Goal: Information Seeking & Learning: Check status

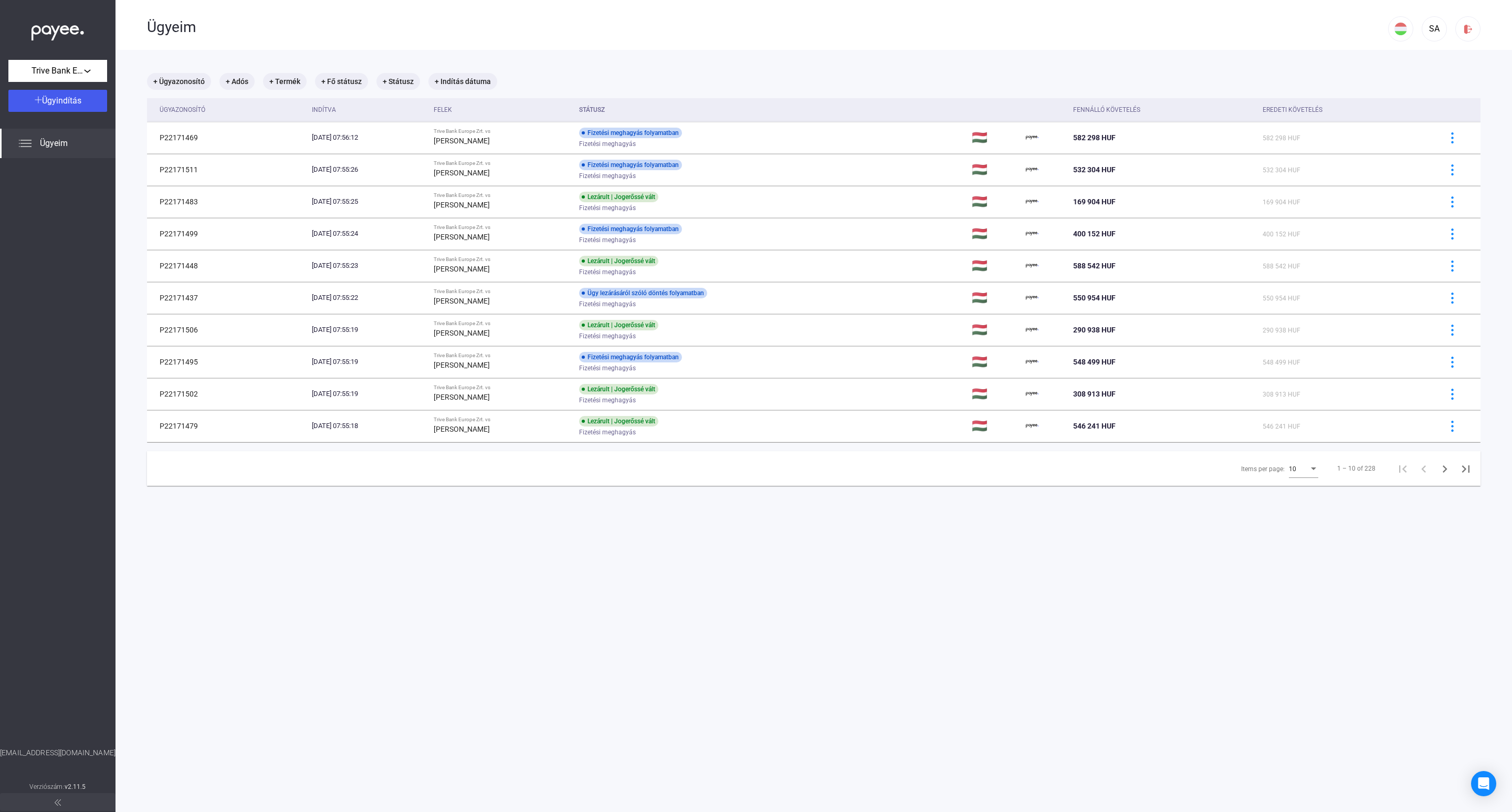
click at [1289, 473] on span "10" at bounding box center [1293, 469] width 8 height 8
click at [1287, 494] on span "25" at bounding box center [1292, 489] width 30 height 13
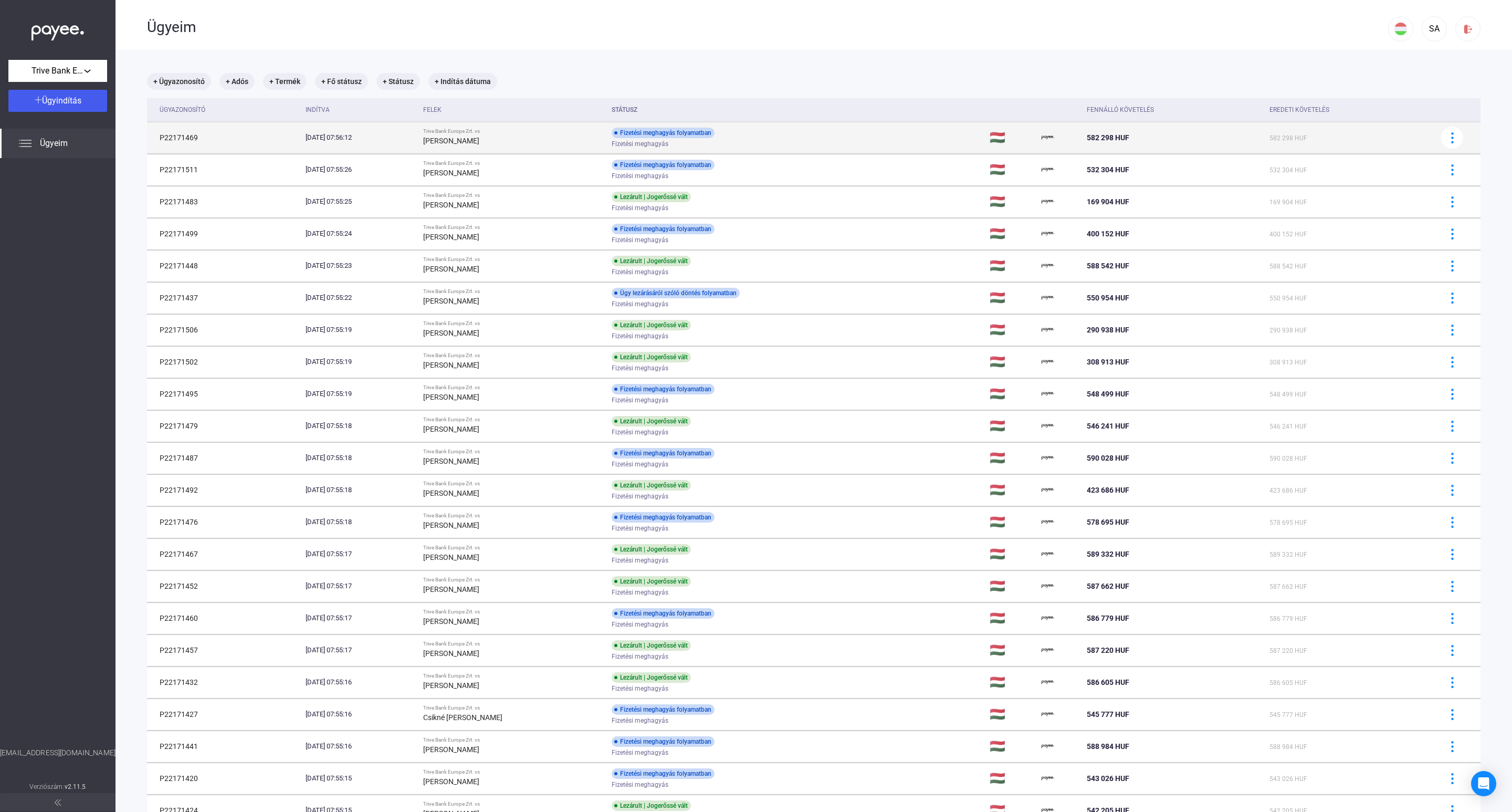
click at [172, 132] on td "P22171469" at bounding box center [224, 137] width 154 height 31
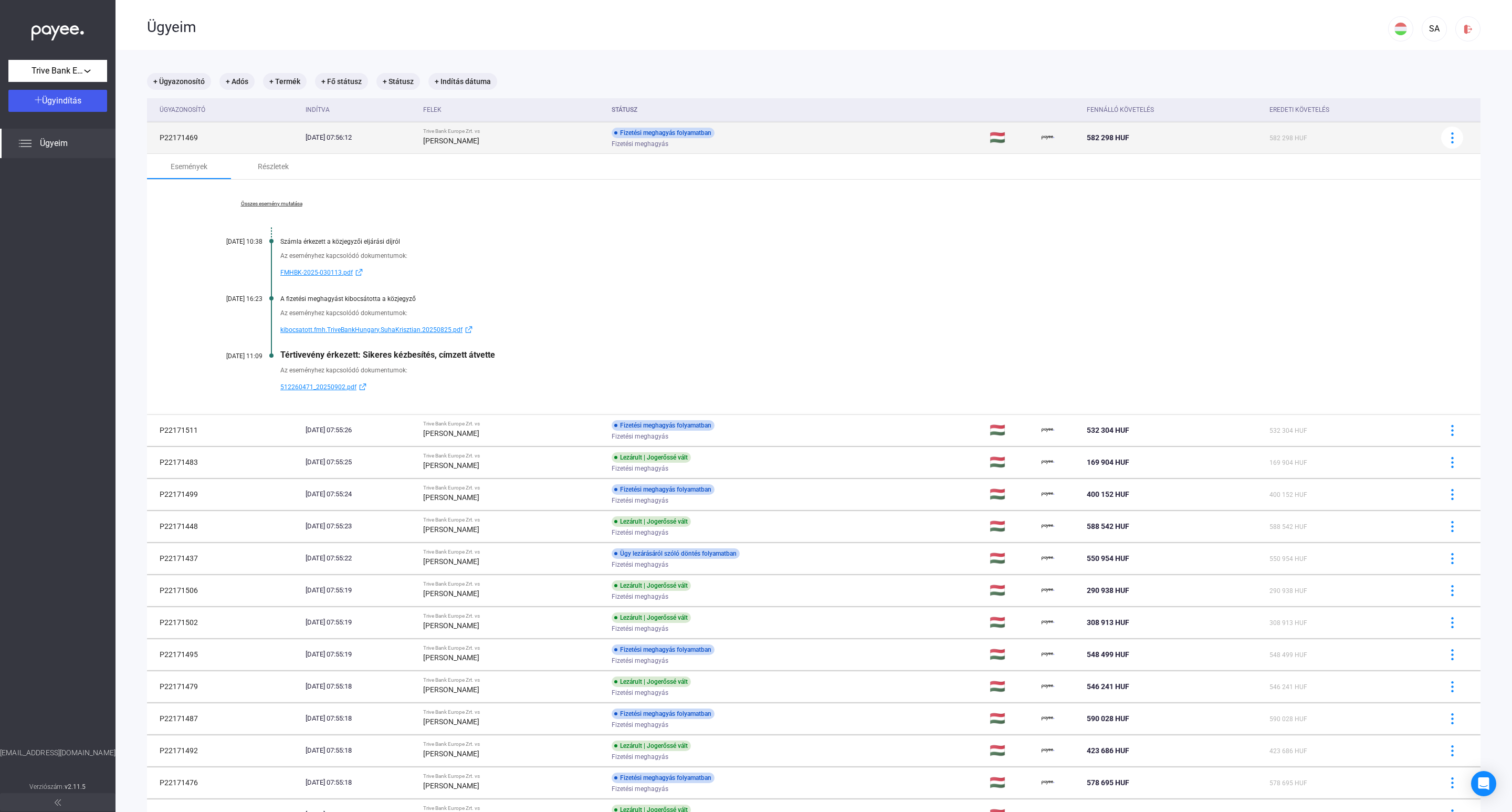
click at [179, 129] on td "P22171469" at bounding box center [224, 137] width 154 height 31
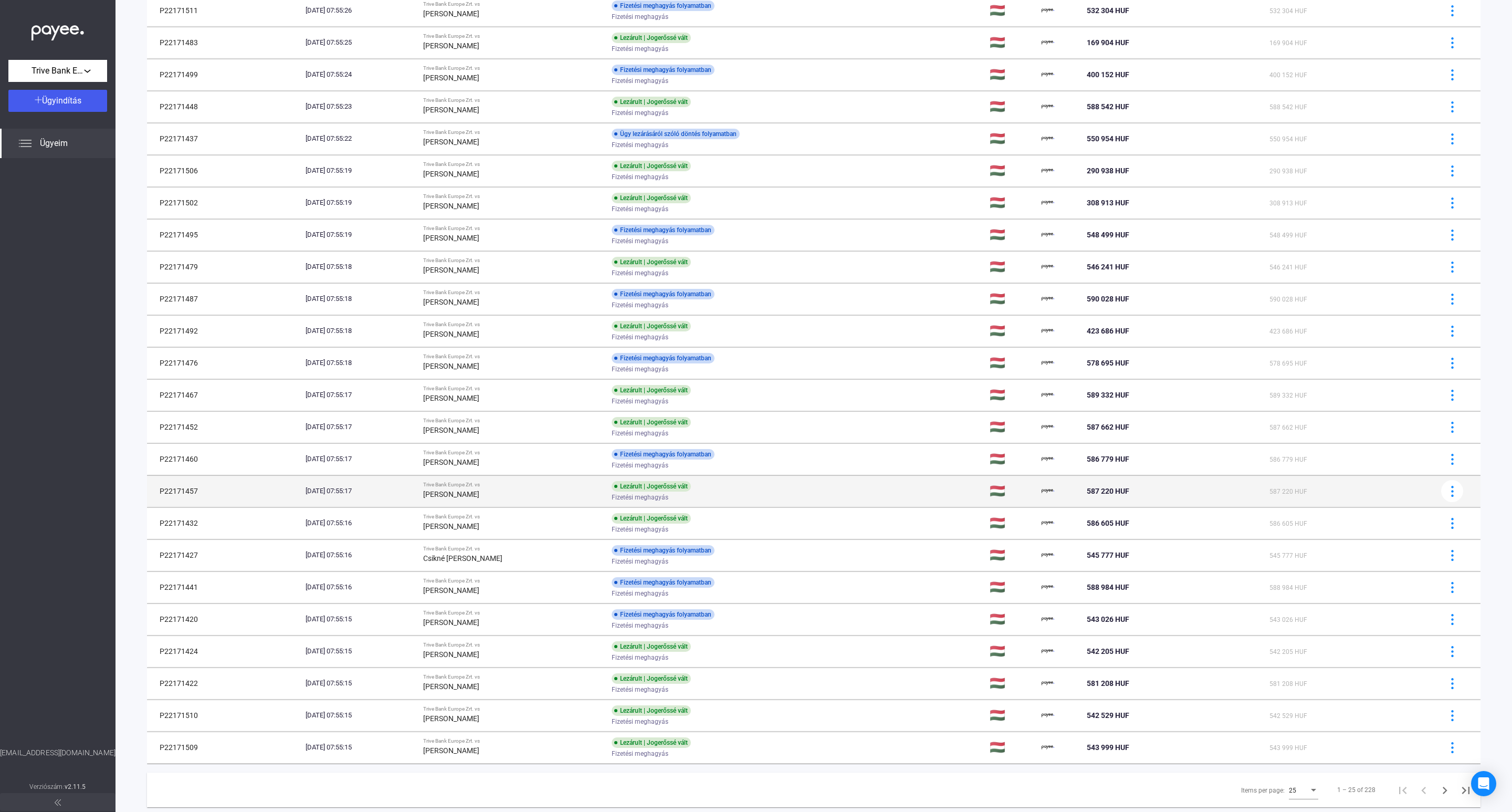
scroll to position [191, 0]
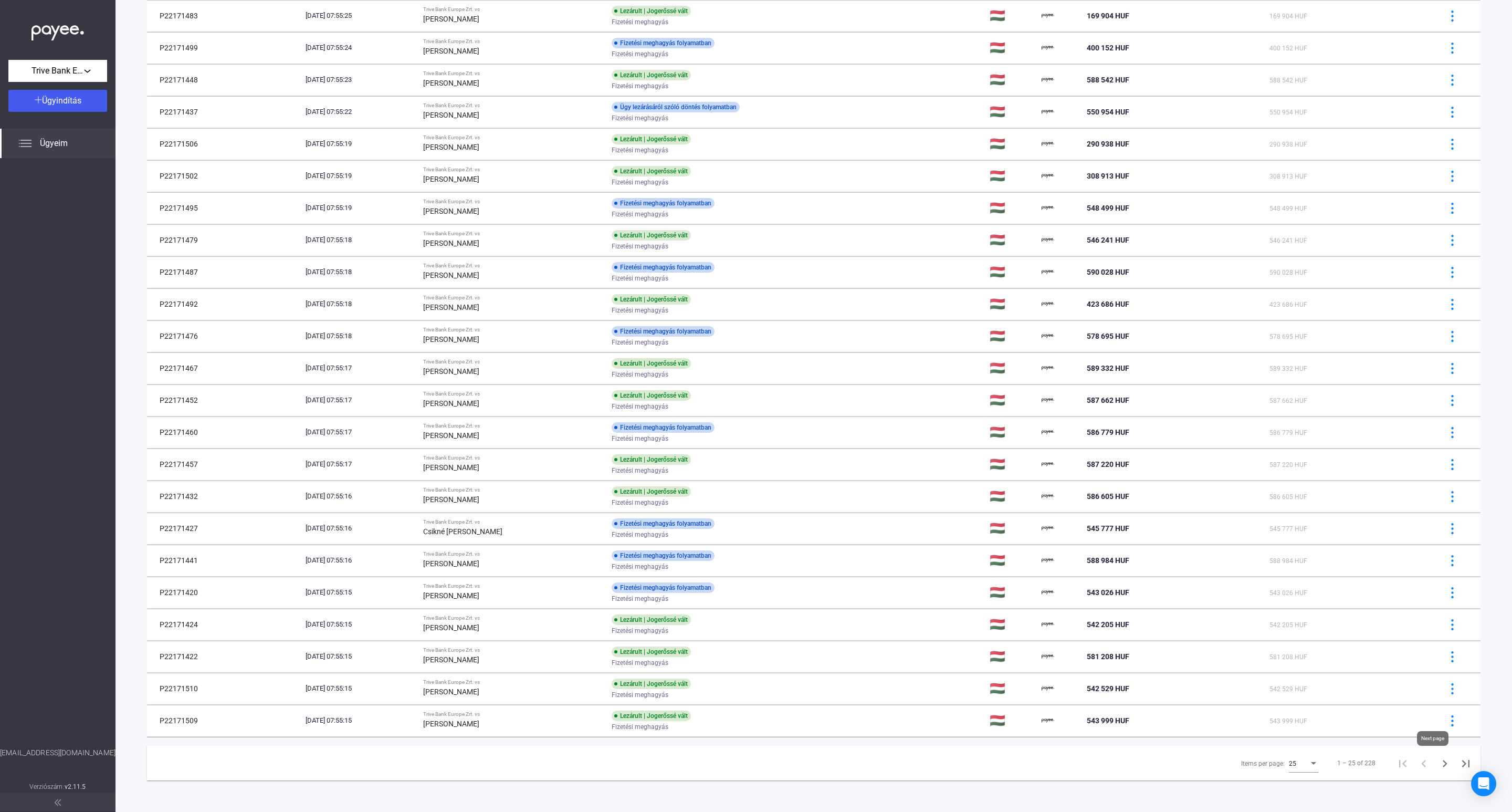
click at [1437, 767] on icon "Next page" at bounding box center [1444, 763] width 14 height 14
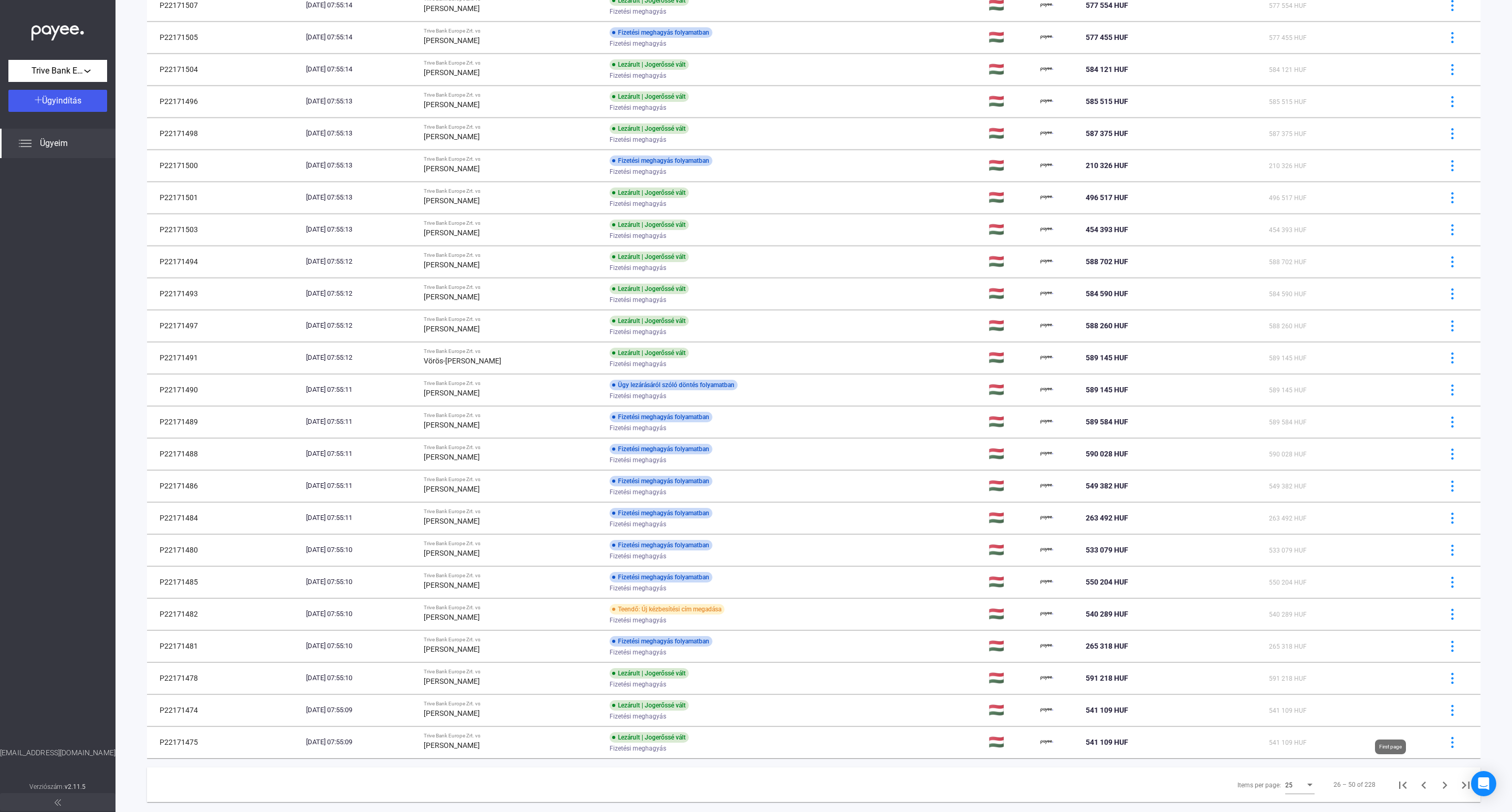
scroll to position [191, 0]
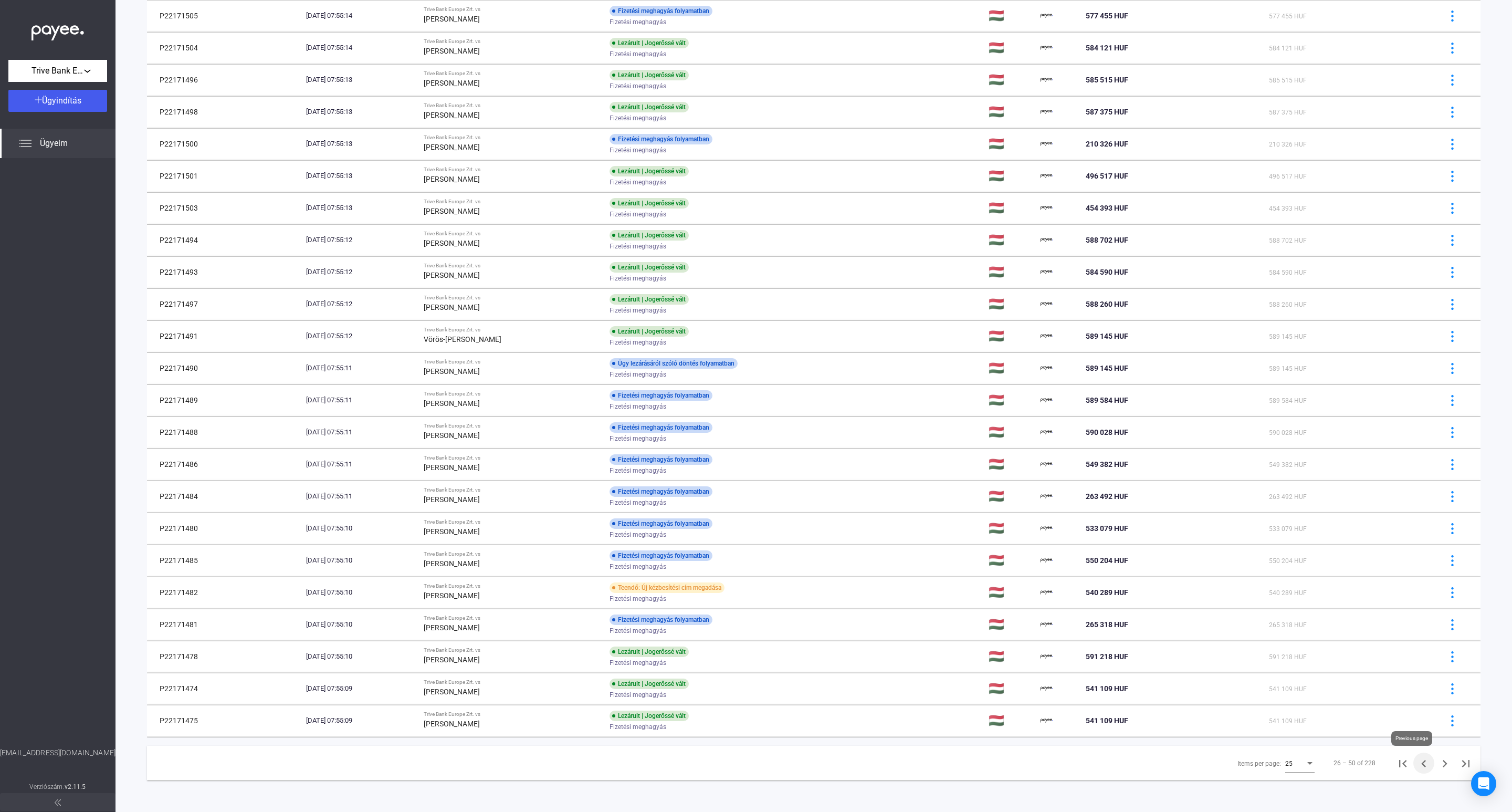
click at [1416, 768] on icon "Previous page" at bounding box center [1423, 763] width 14 height 14
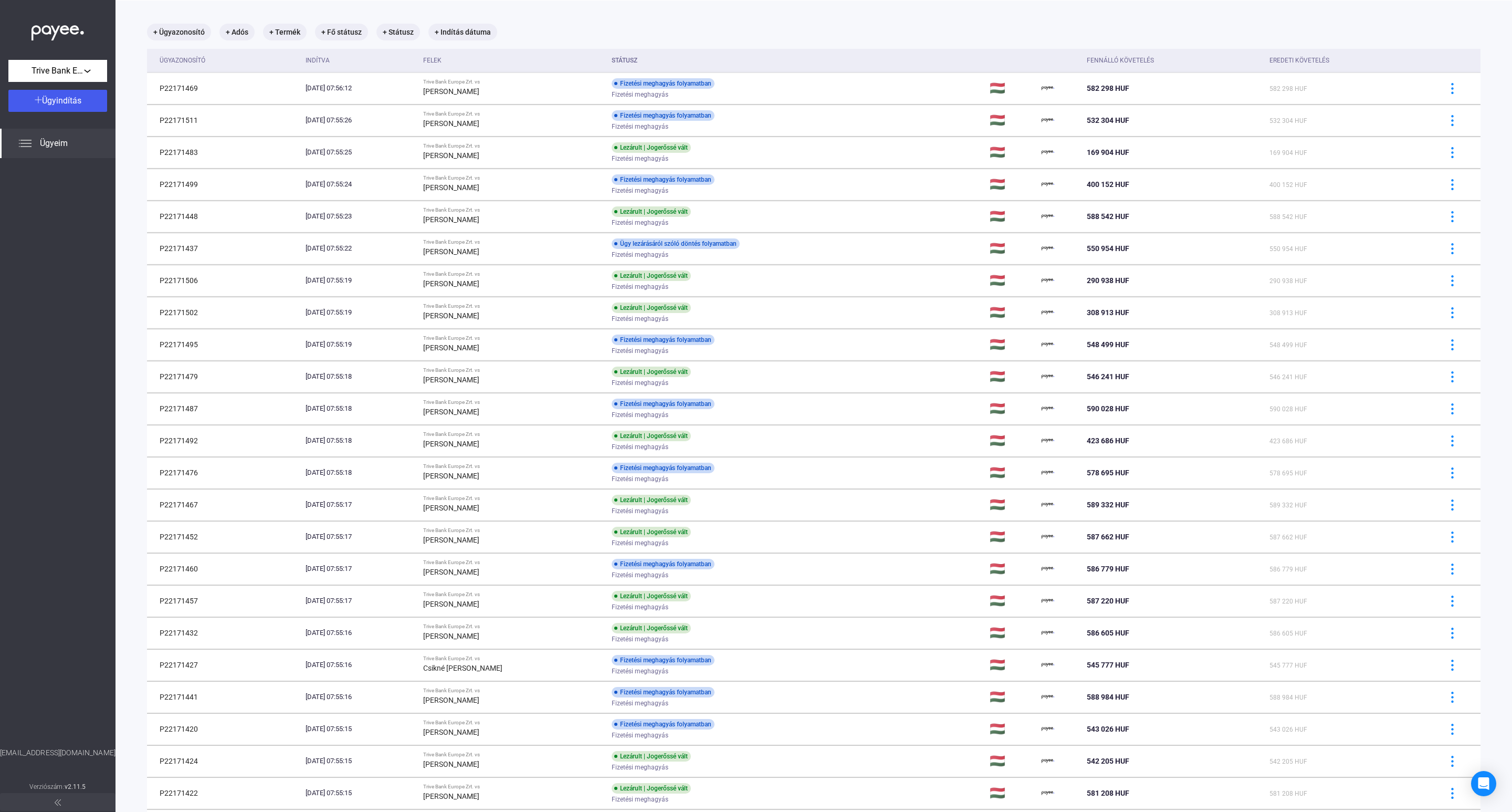
scroll to position [191, 0]
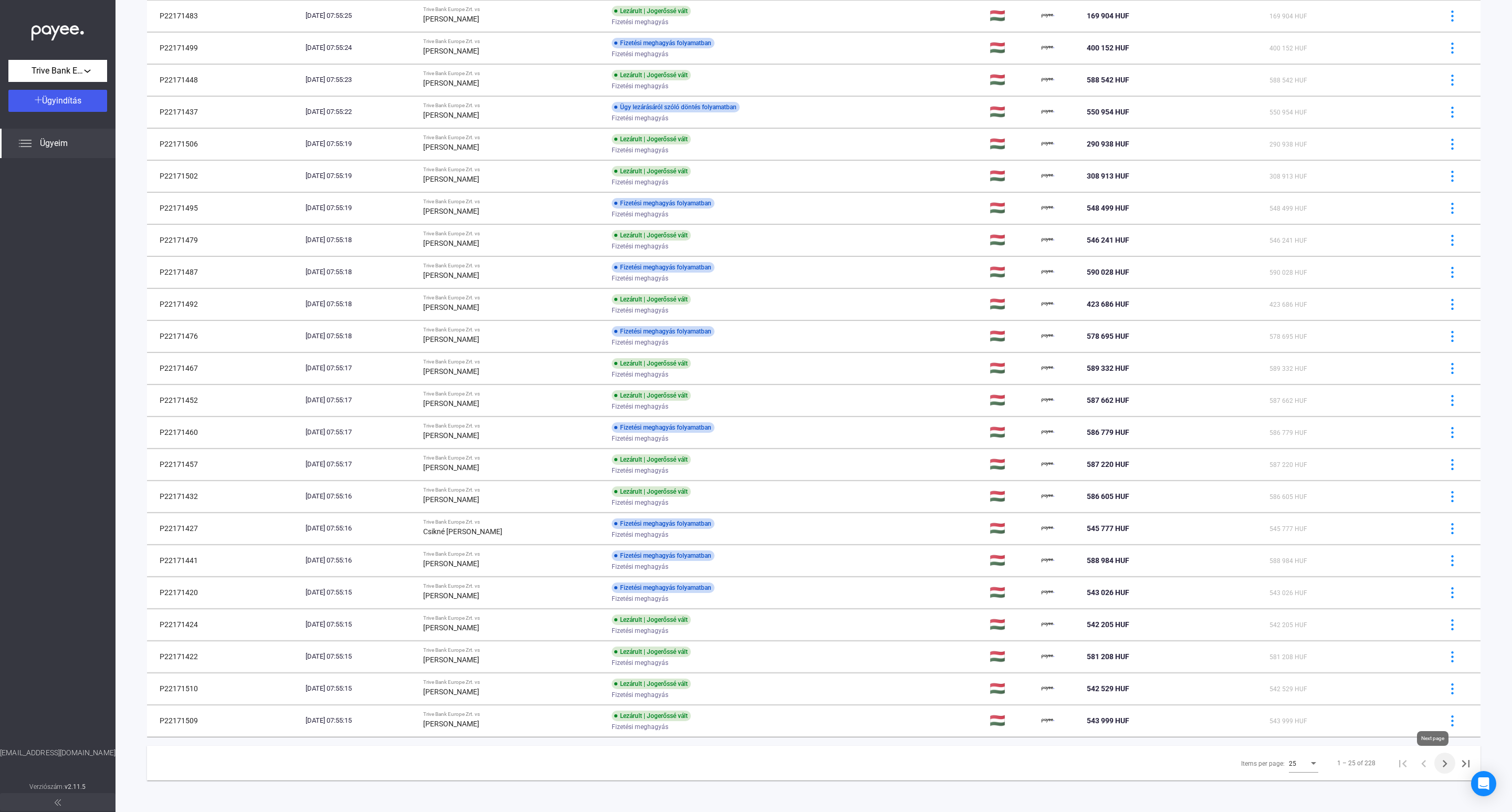
click at [1437, 765] on icon "Next page" at bounding box center [1444, 763] width 14 height 14
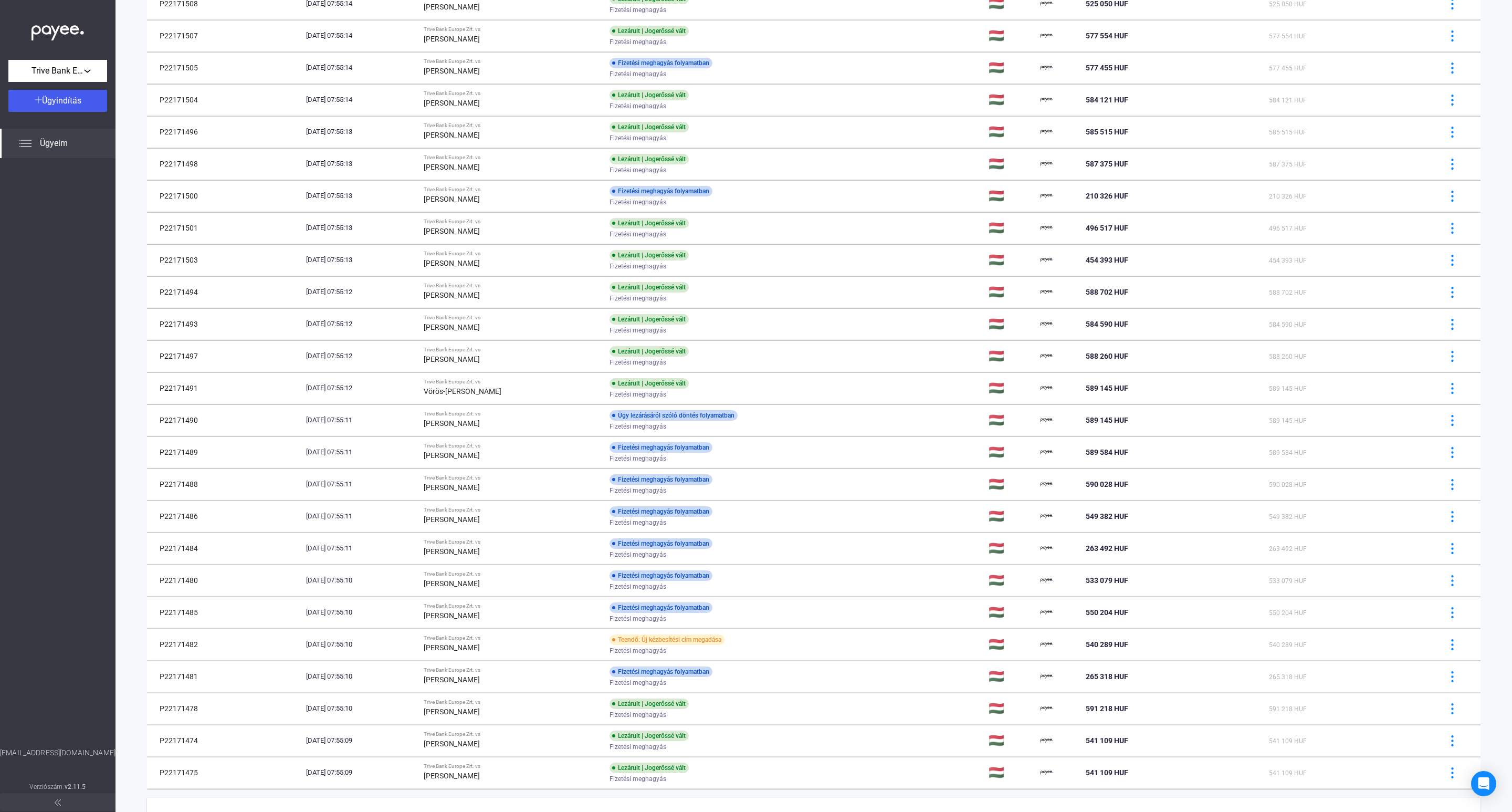
scroll to position [191, 0]
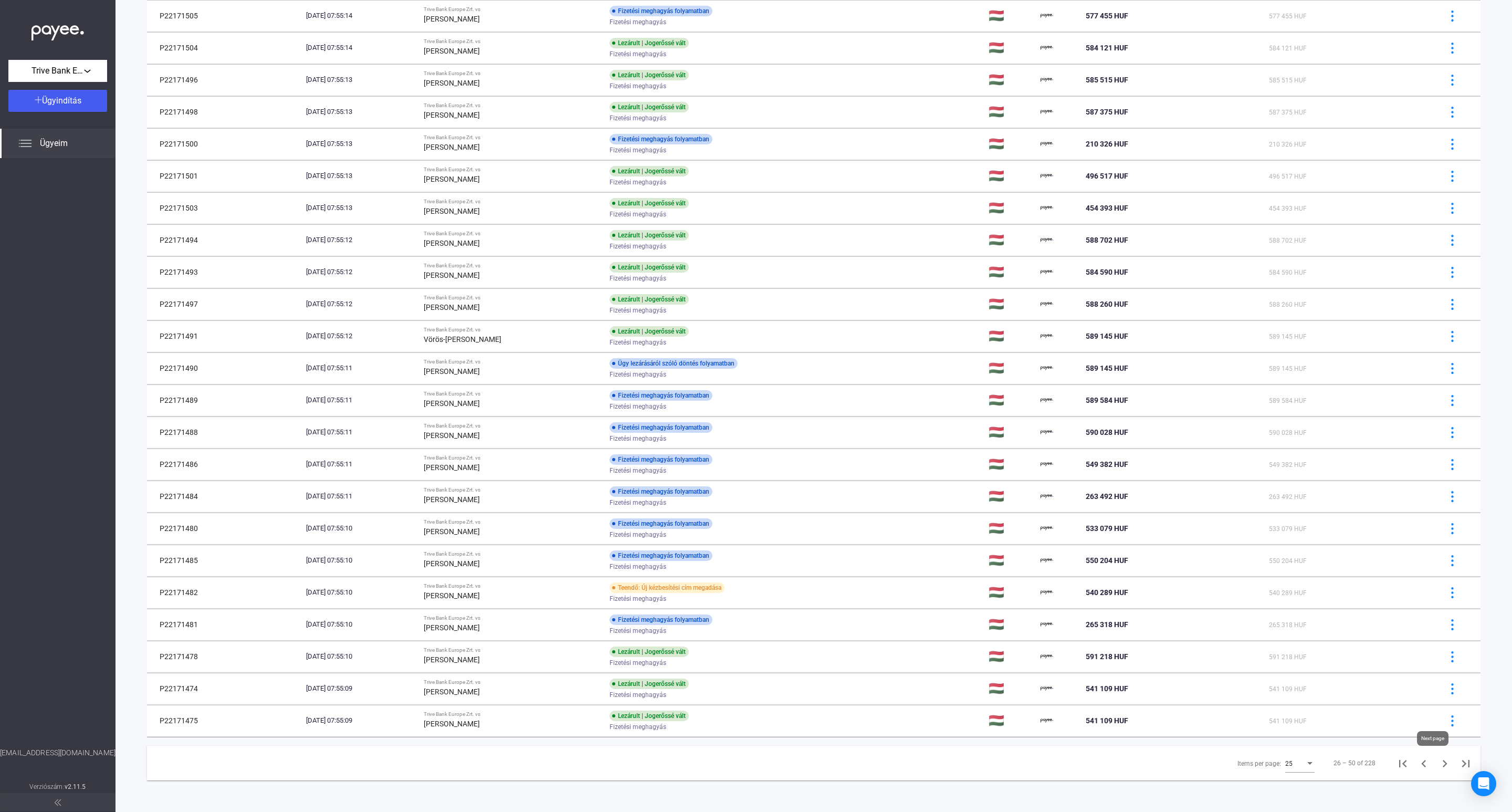
click at [1437, 761] on icon "Next page" at bounding box center [1444, 763] width 14 height 14
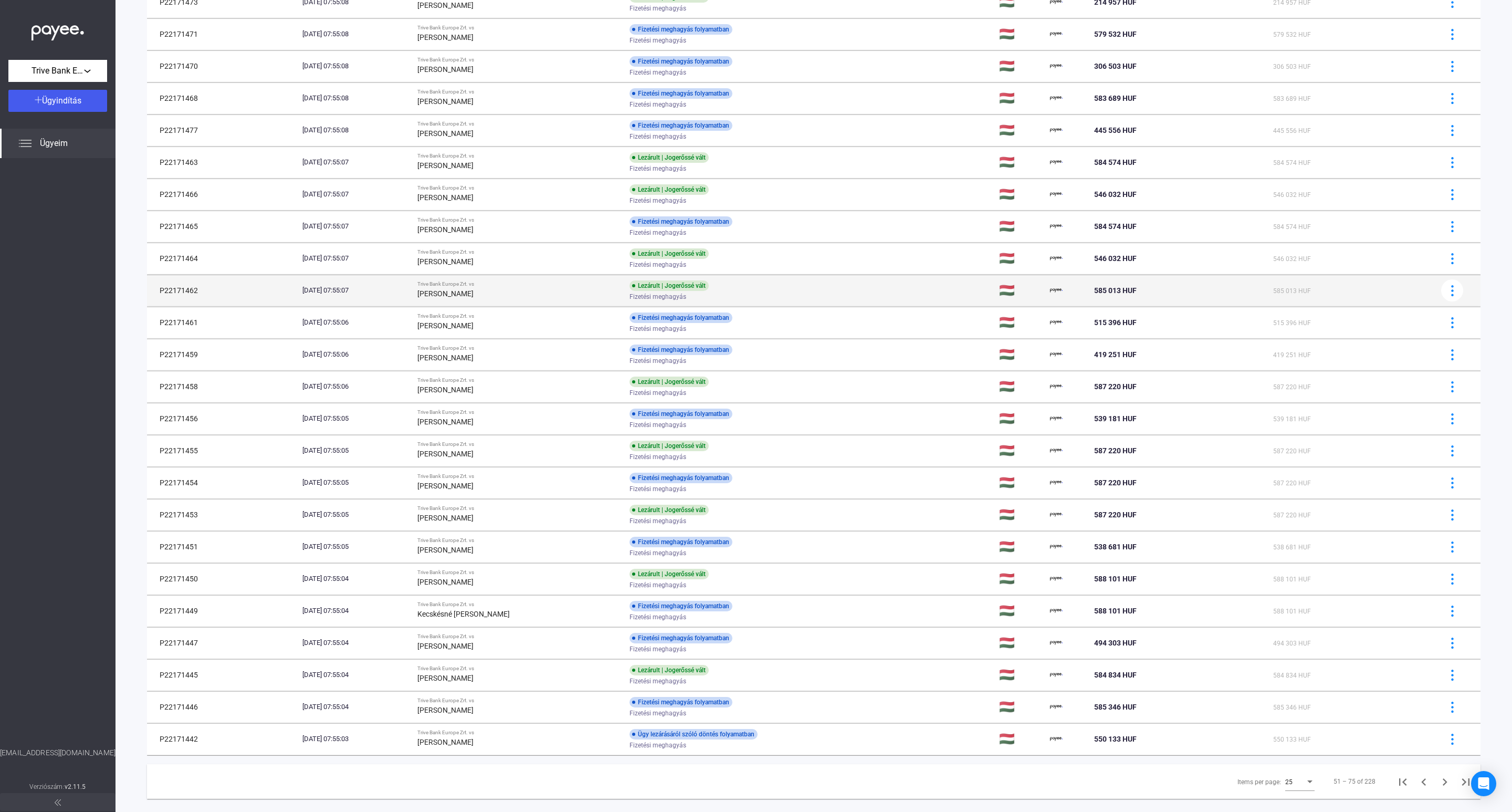
scroll to position [191, 0]
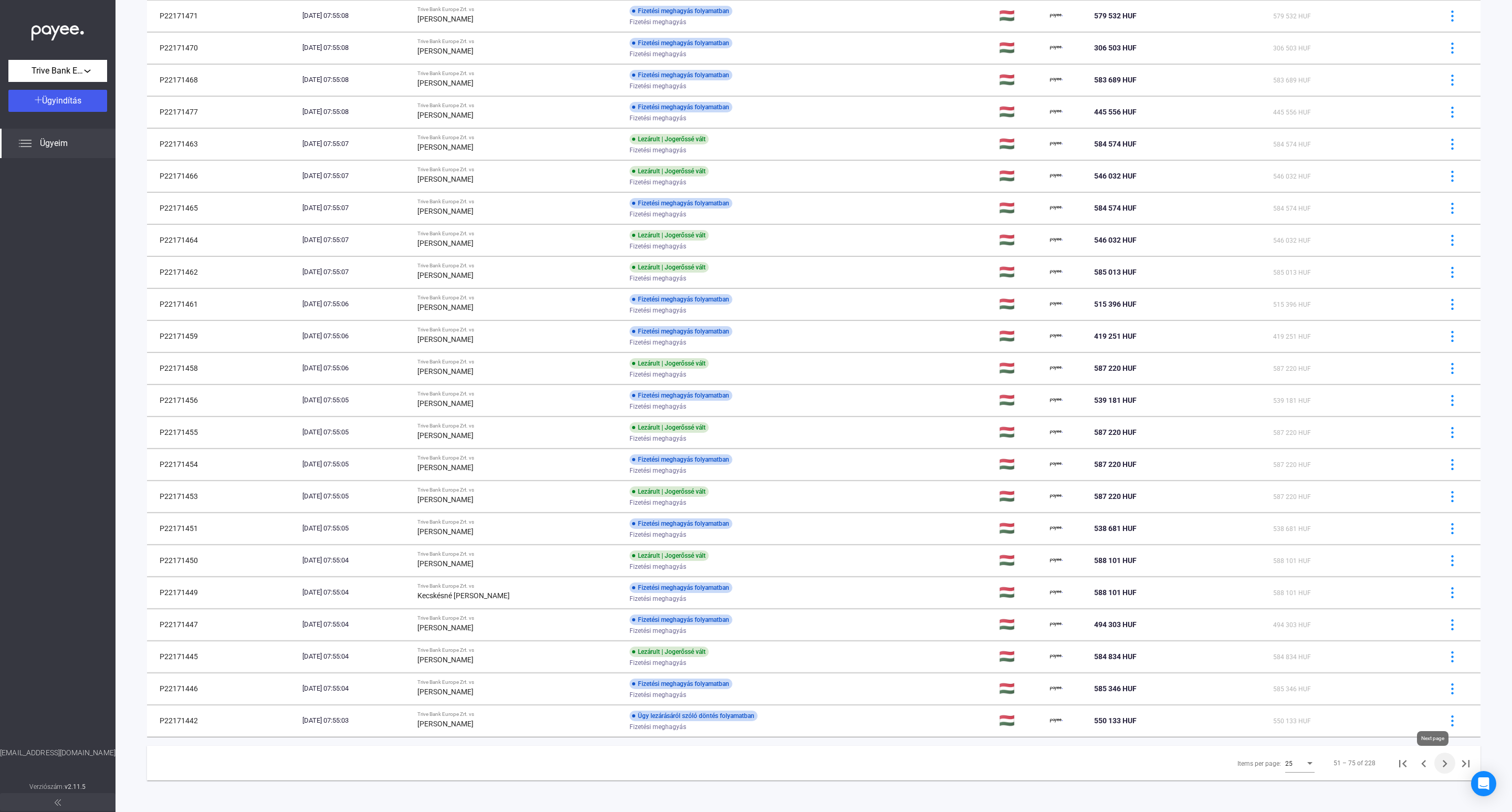
click at [1437, 759] on icon "Next page" at bounding box center [1444, 763] width 14 height 14
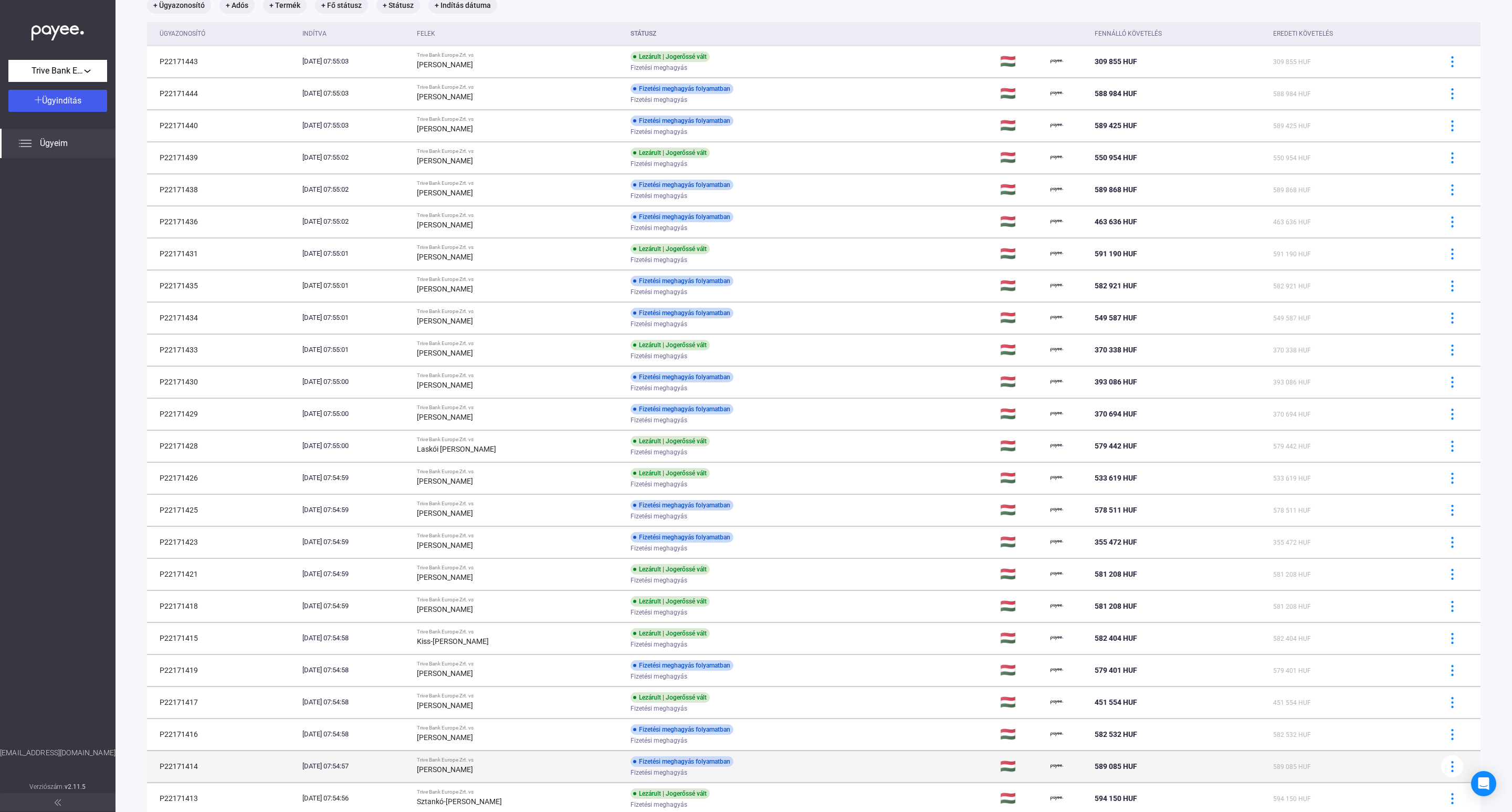
scroll to position [191, 0]
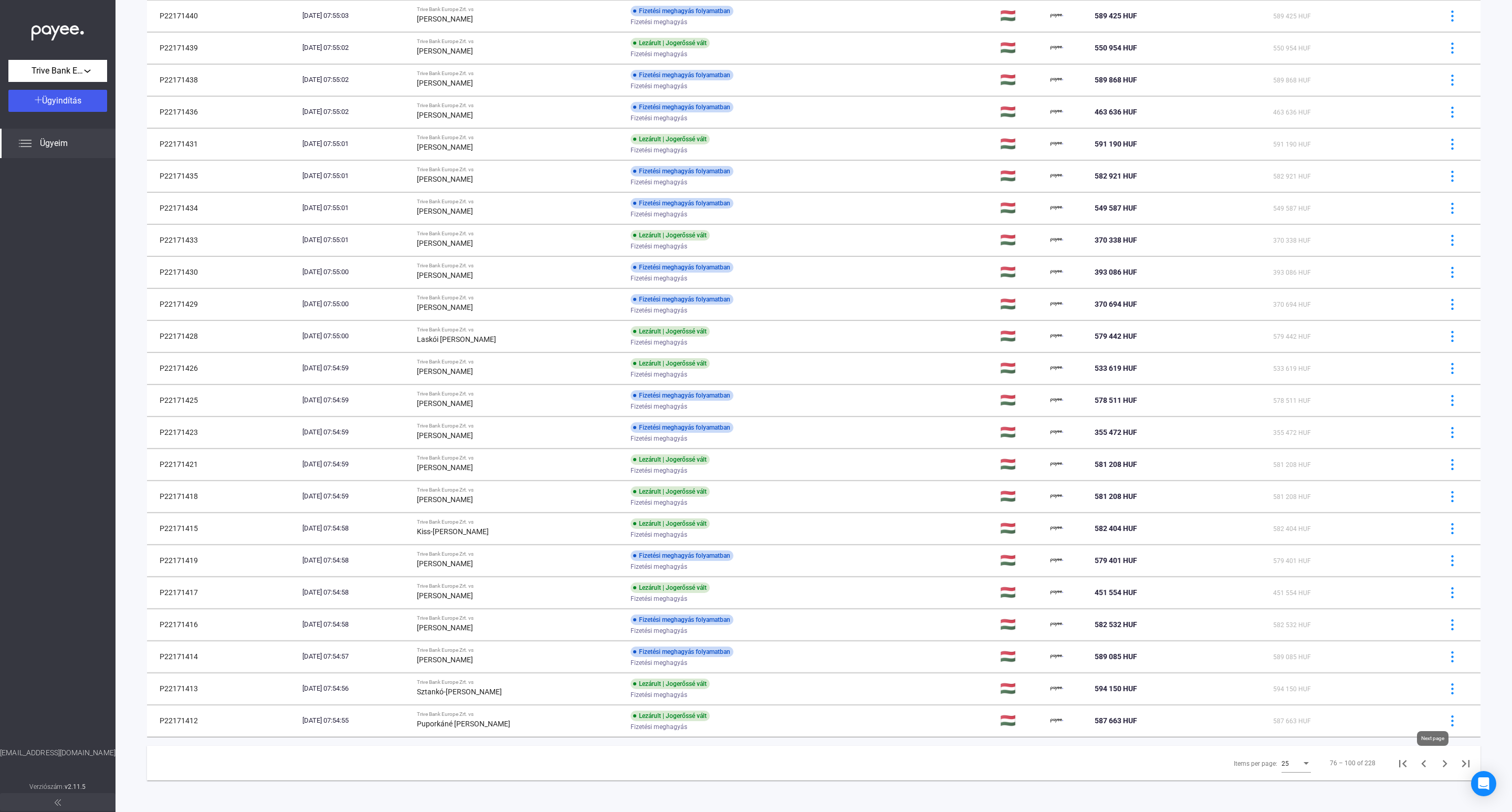
click at [1437, 759] on icon "Next page" at bounding box center [1444, 763] width 14 height 14
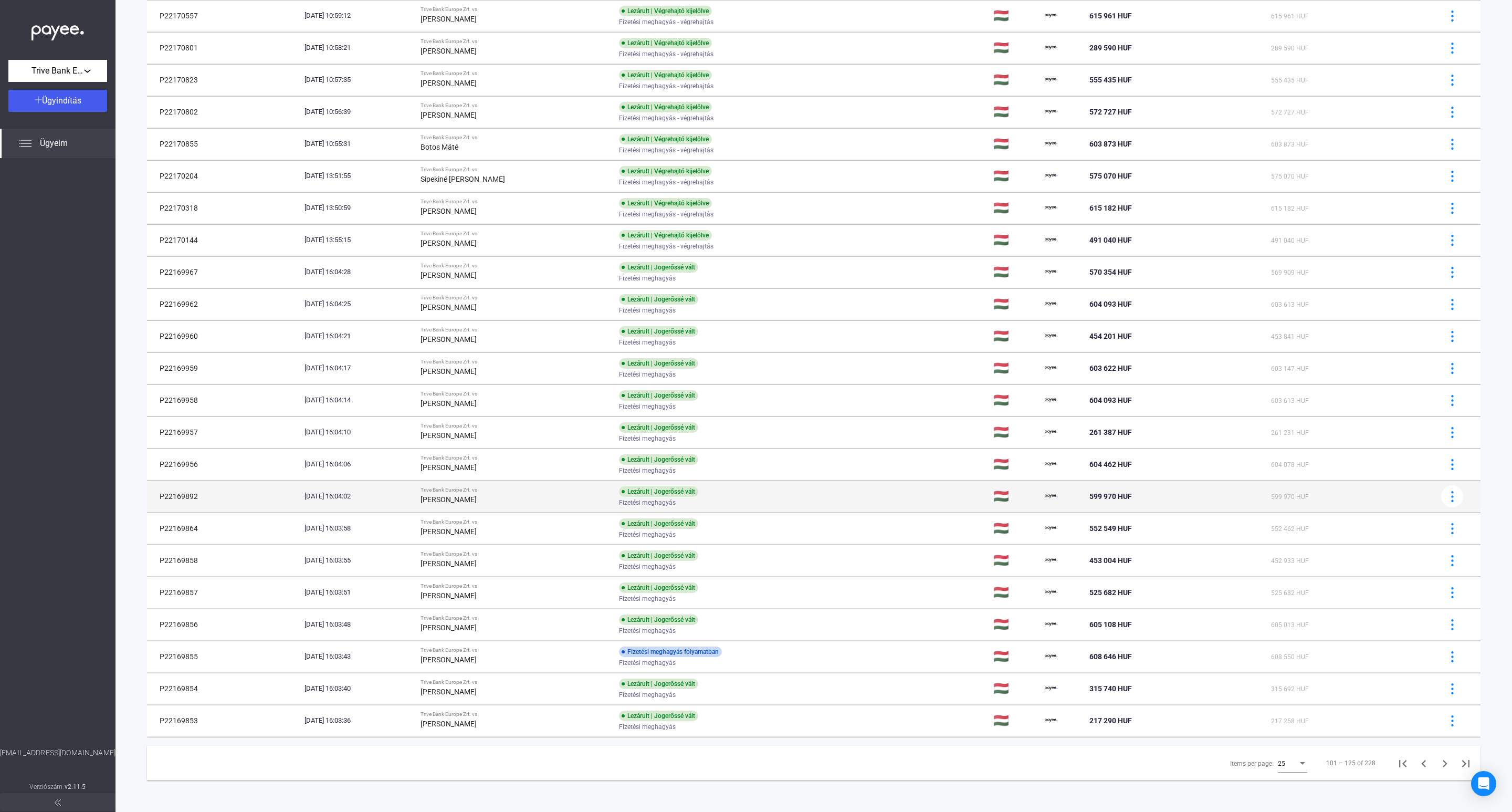
scroll to position [191, 0]
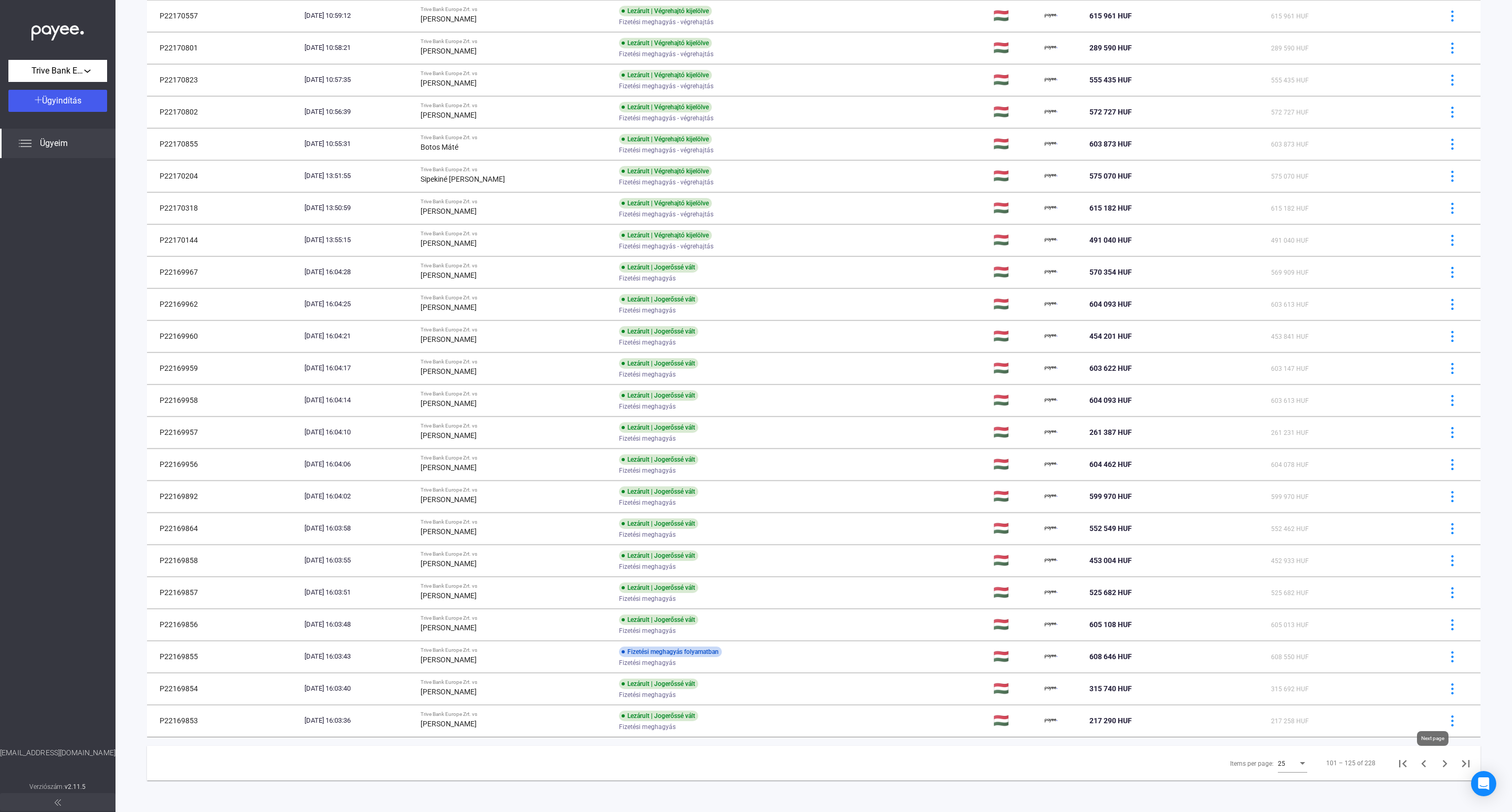
click at [1437, 763] on icon "Next page" at bounding box center [1444, 763] width 14 height 14
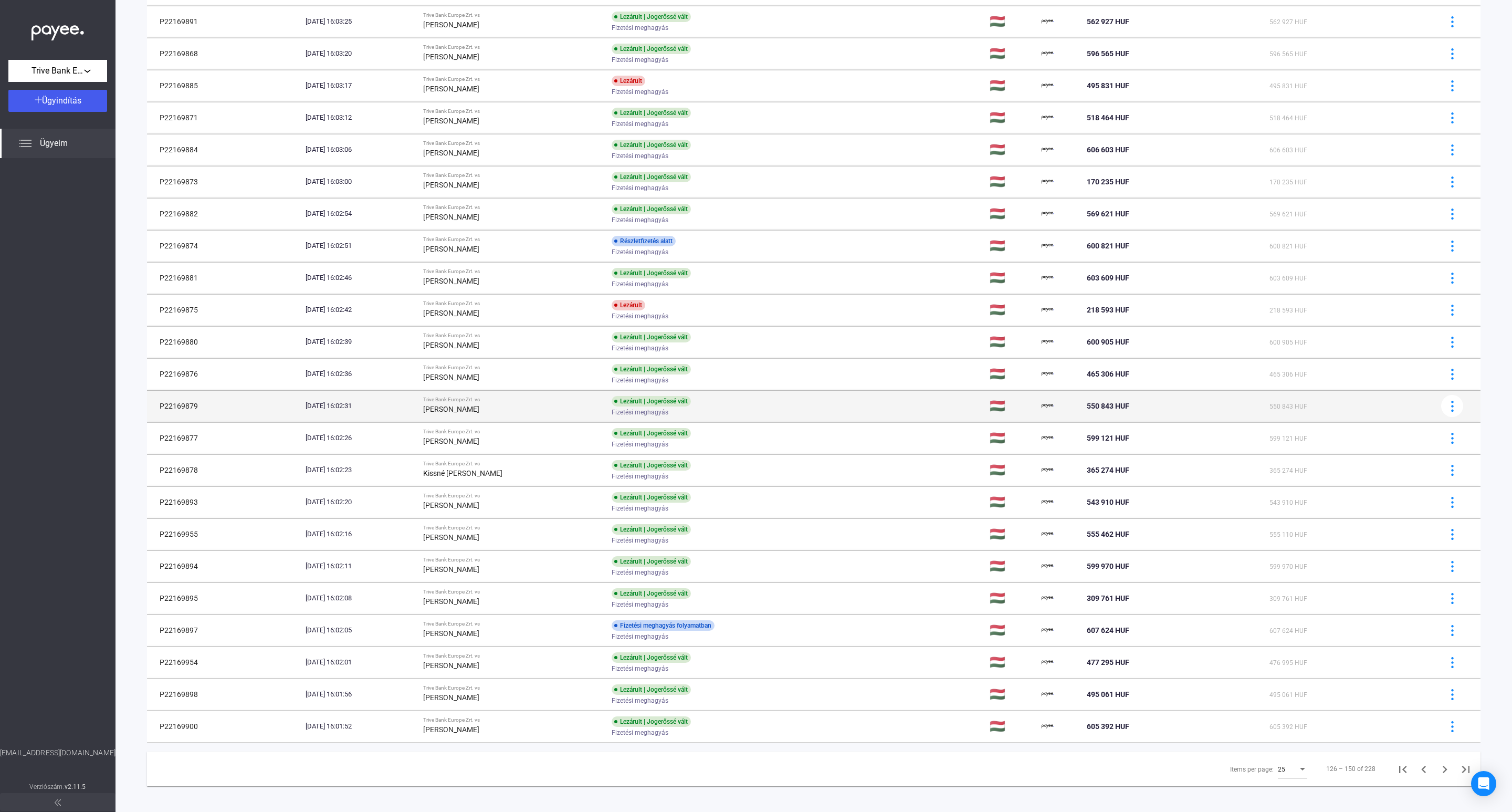
scroll to position [191, 0]
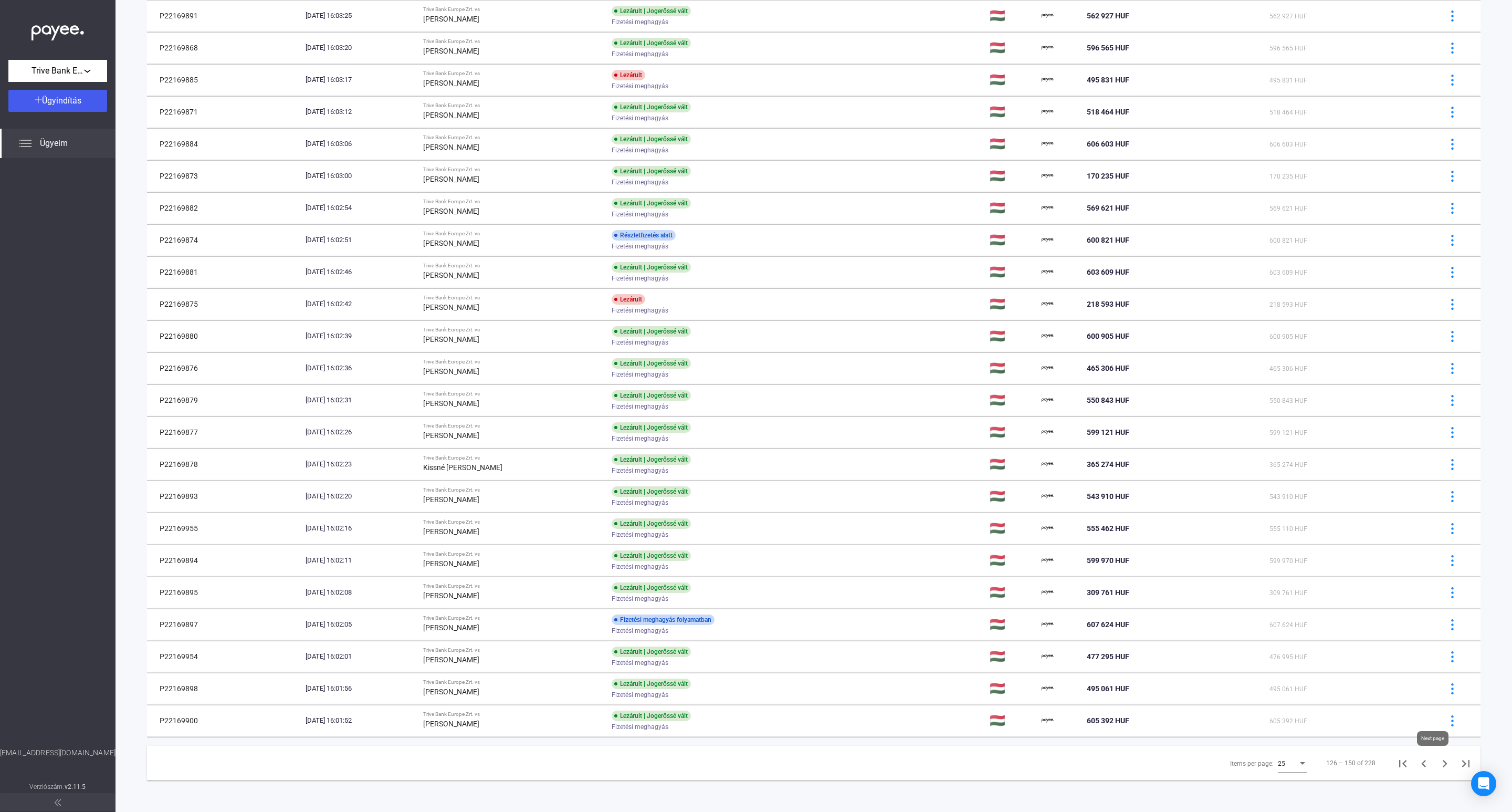
click at [1437, 764] on icon "Next page" at bounding box center [1444, 763] width 14 height 14
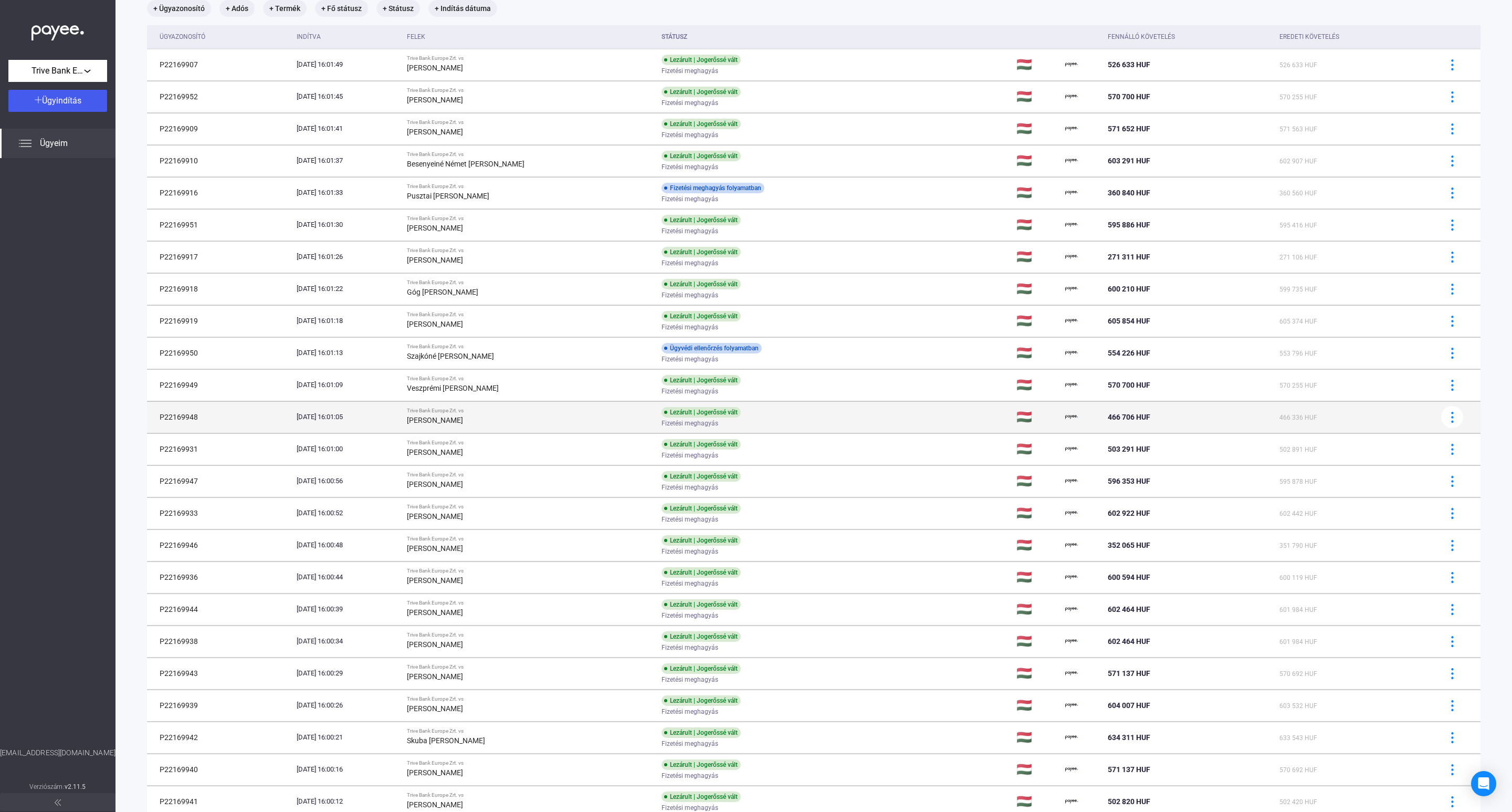
scroll to position [191, 0]
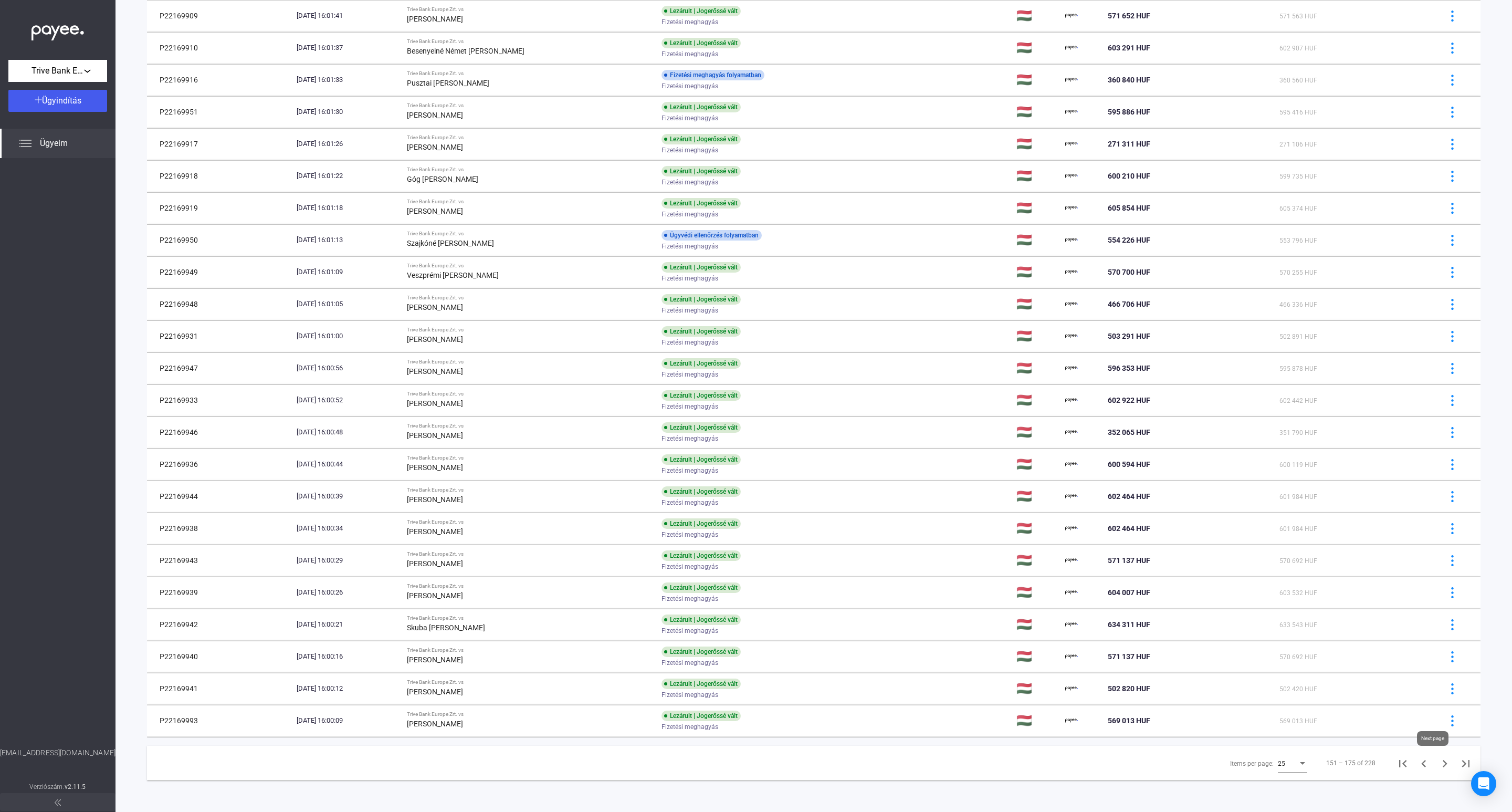
click at [1437, 766] on icon "Next page" at bounding box center [1444, 763] width 14 height 14
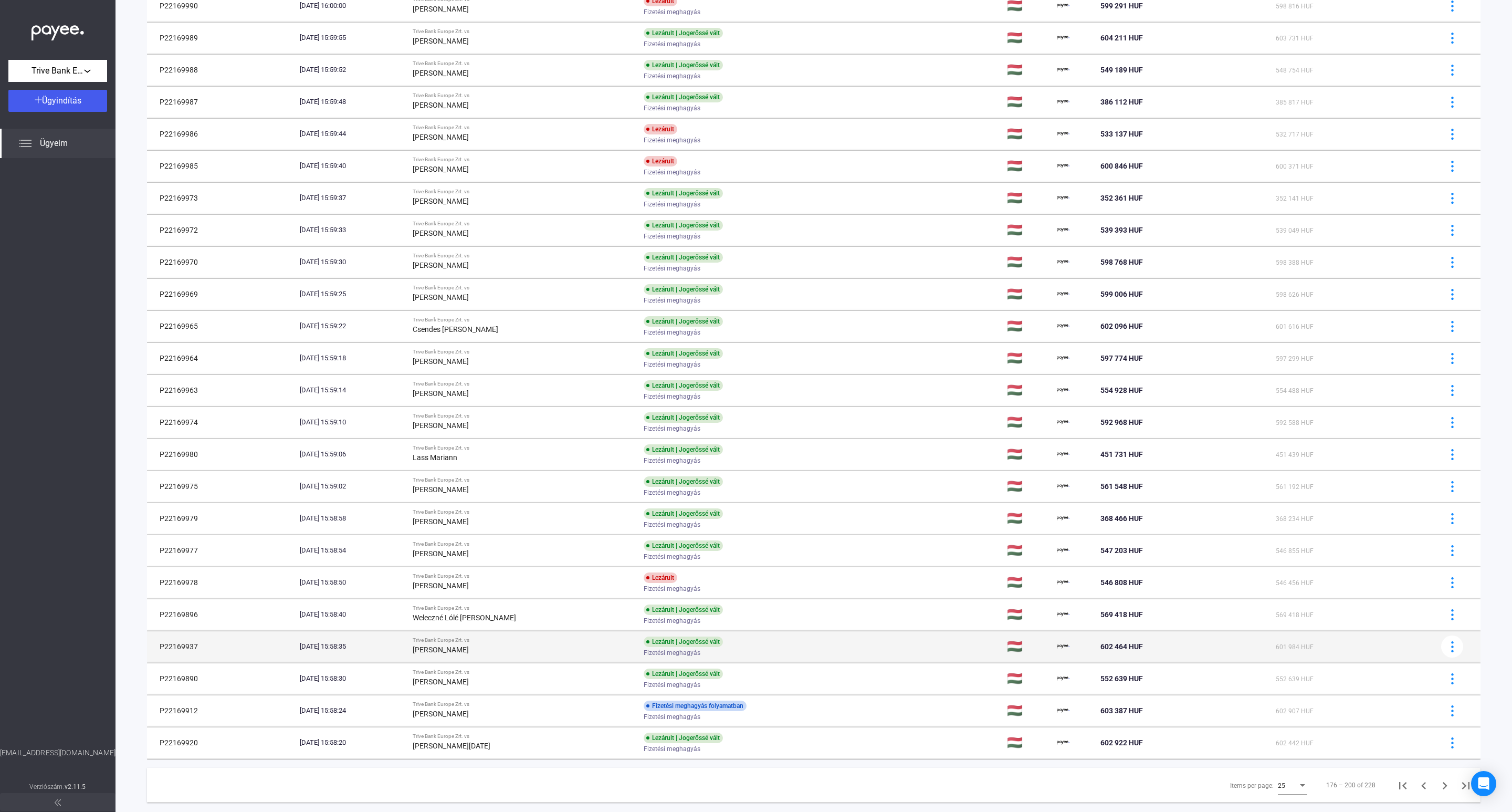
scroll to position [191, 0]
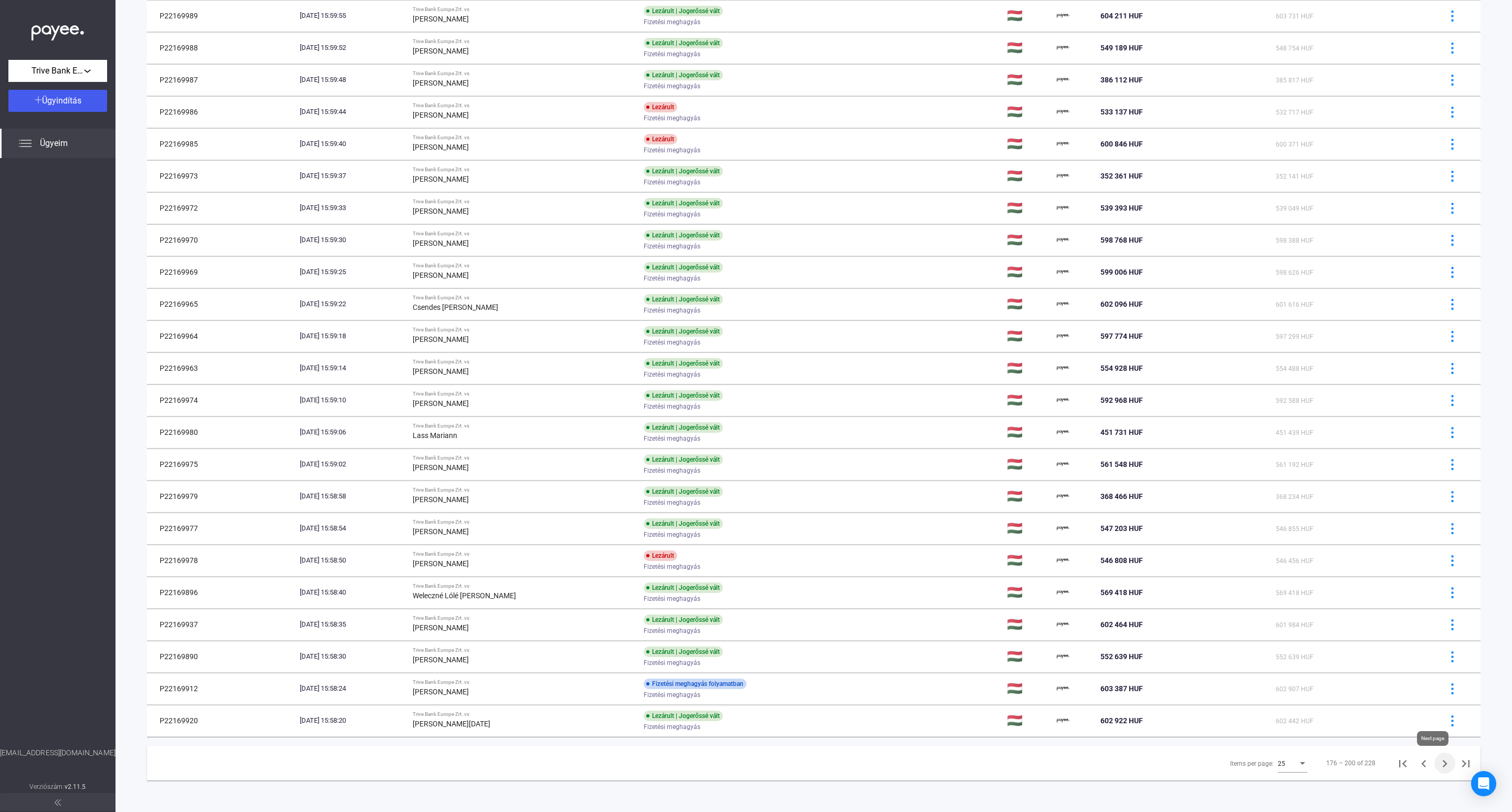
click at [1437, 761] on icon "Next page" at bounding box center [1444, 763] width 14 height 14
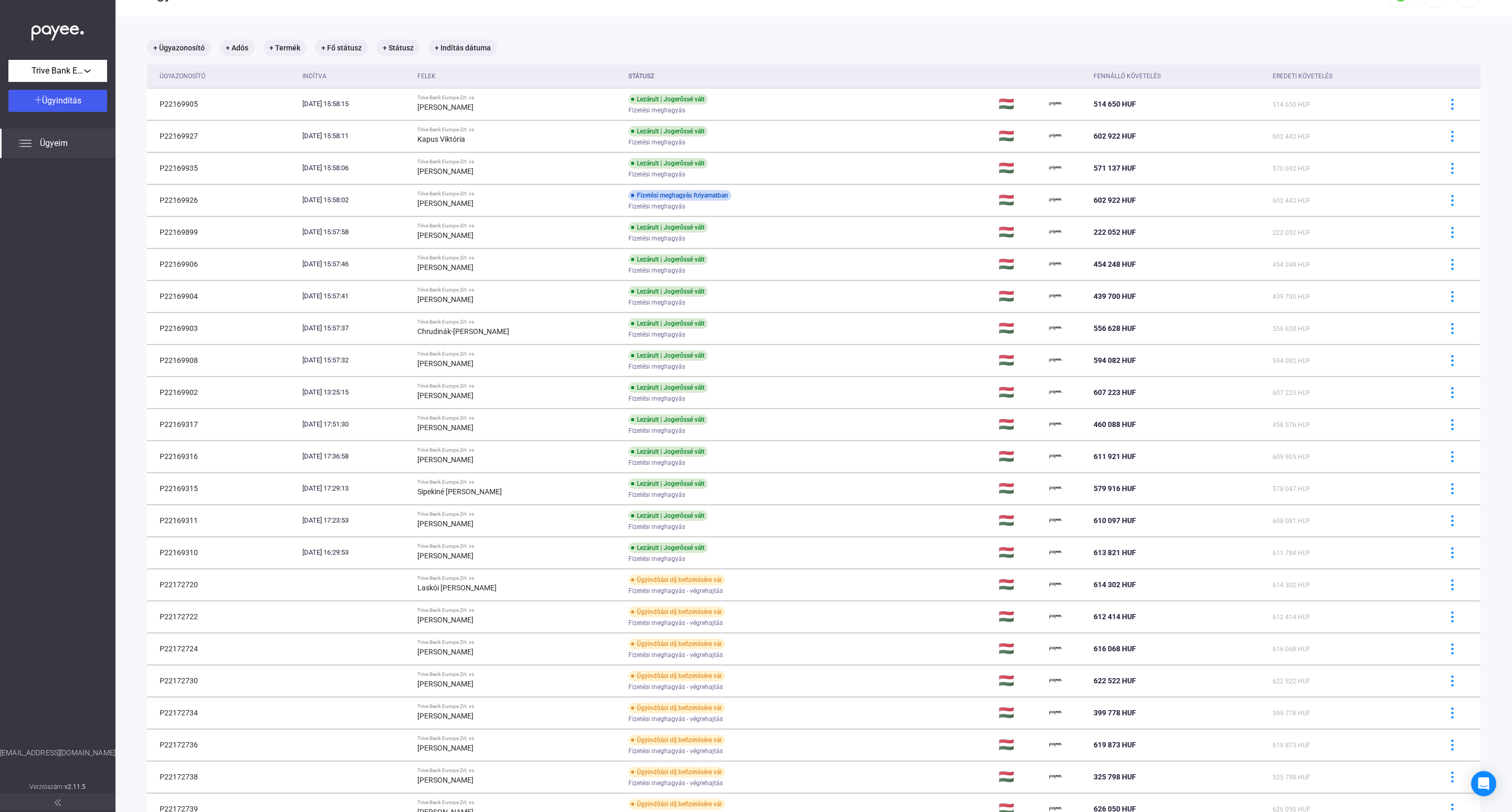
scroll to position [191, 0]
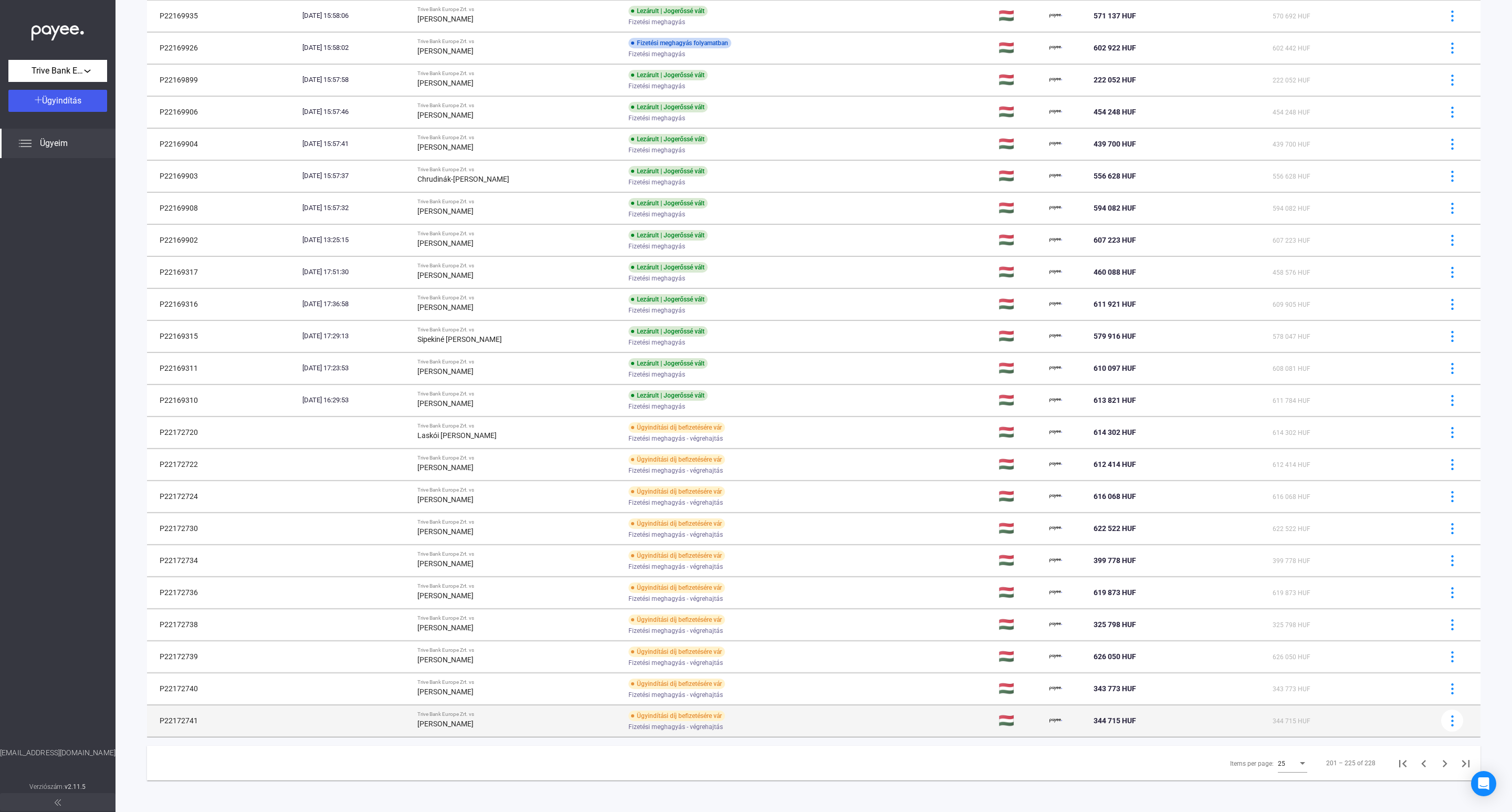
drag, startPoint x: 711, startPoint y: 721, endPoint x: 711, endPoint y: 728, distance: 7.0
click at [711, 728] on span "Fizetési meghagyás - végrehajtás" at bounding box center [676, 727] width 94 height 13
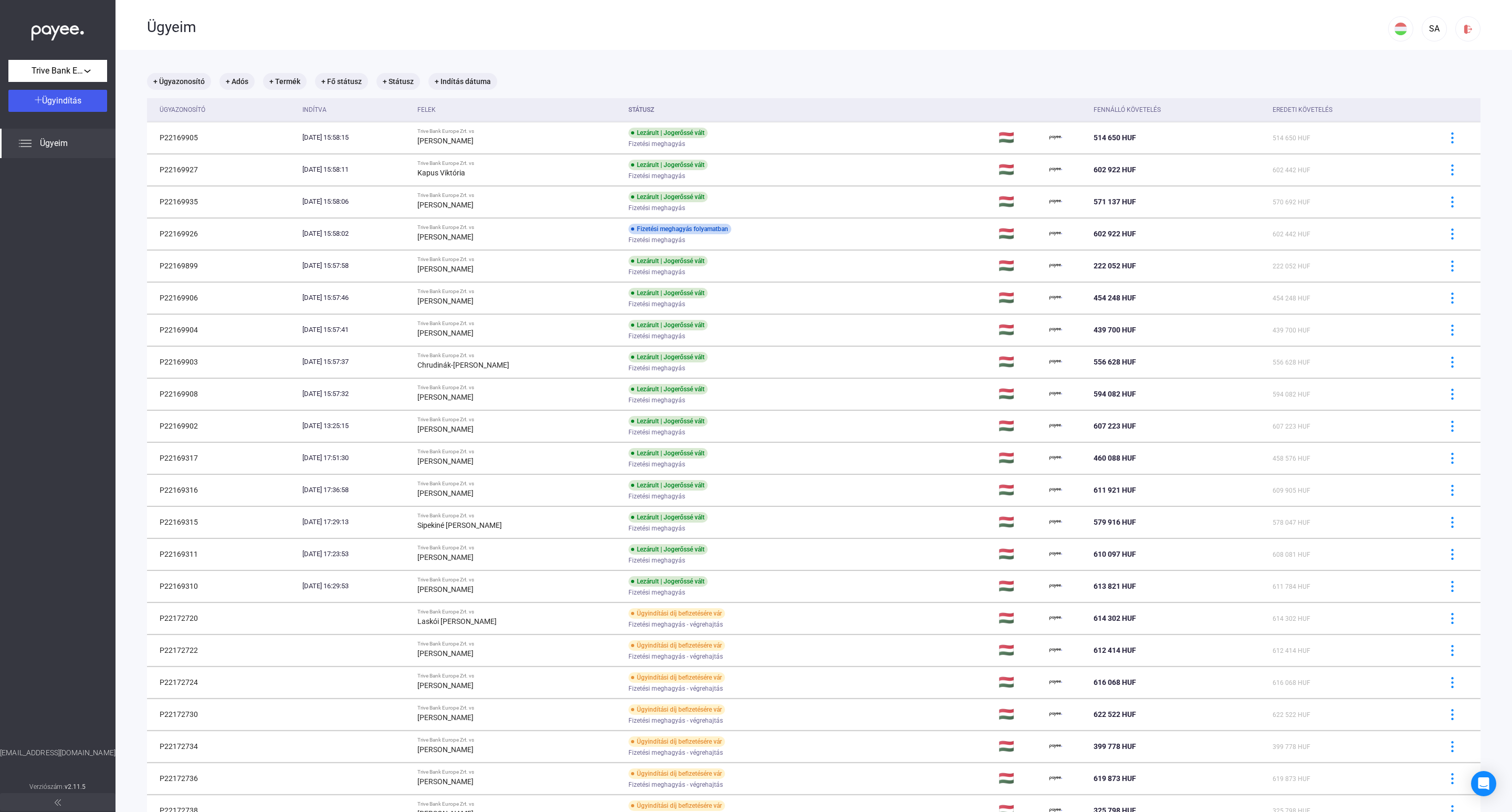
scroll to position [304, 0]
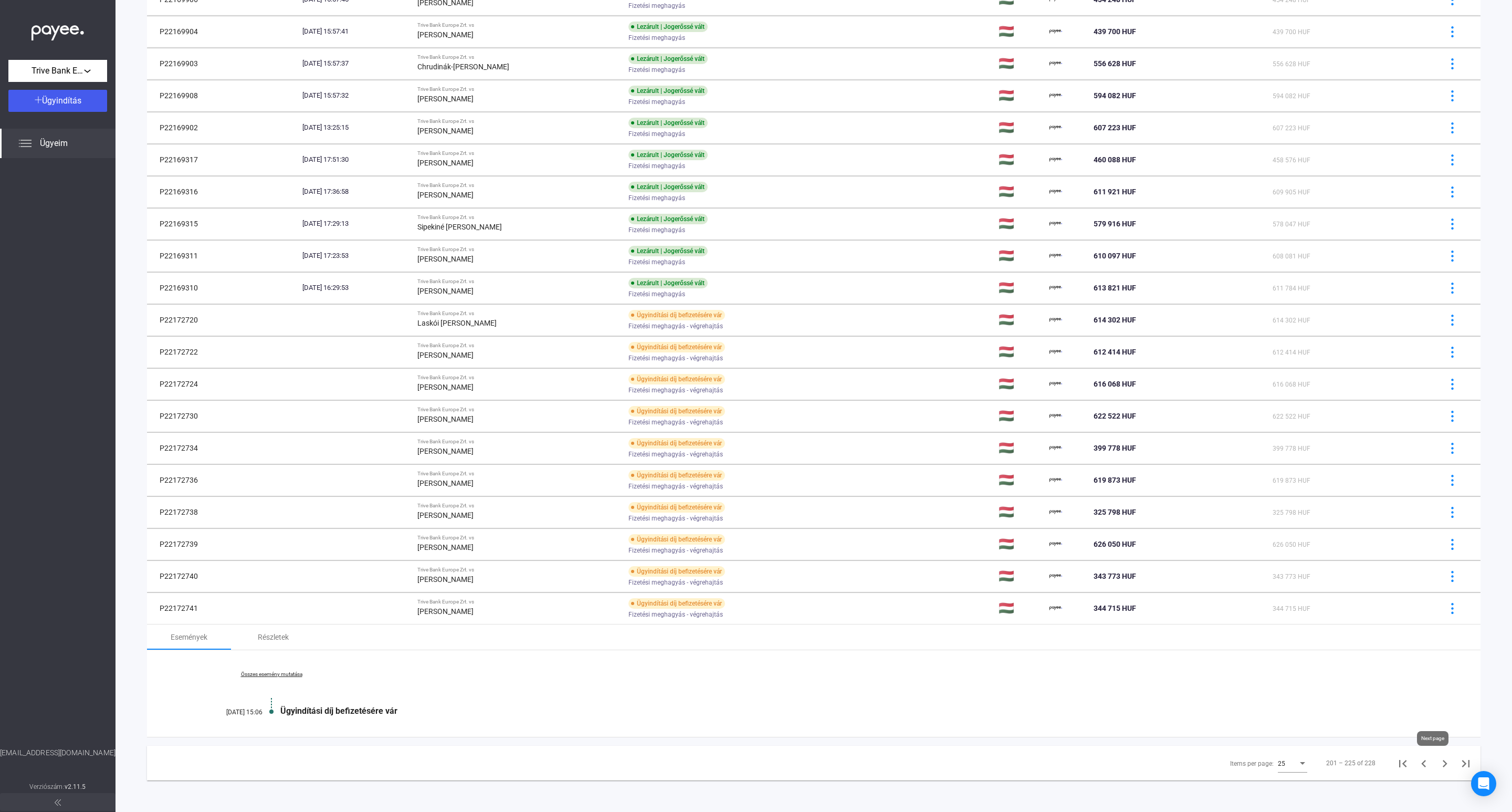
click at [1437, 766] on icon "Next page" at bounding box center [1444, 763] width 14 height 14
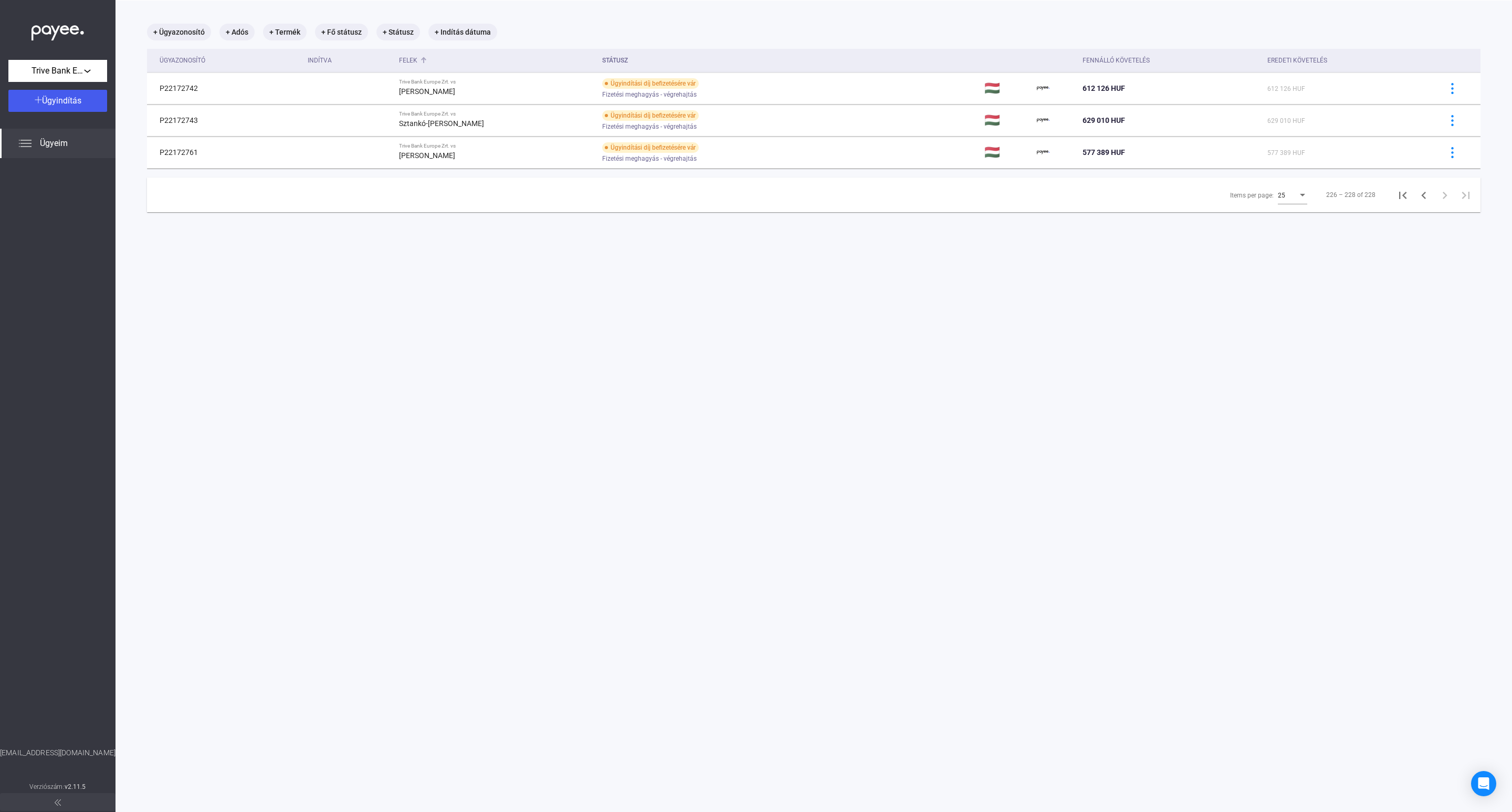
click at [407, 62] on div "Felek" at bounding box center [408, 60] width 18 height 13
